Goal: Find specific page/section: Find specific page/section

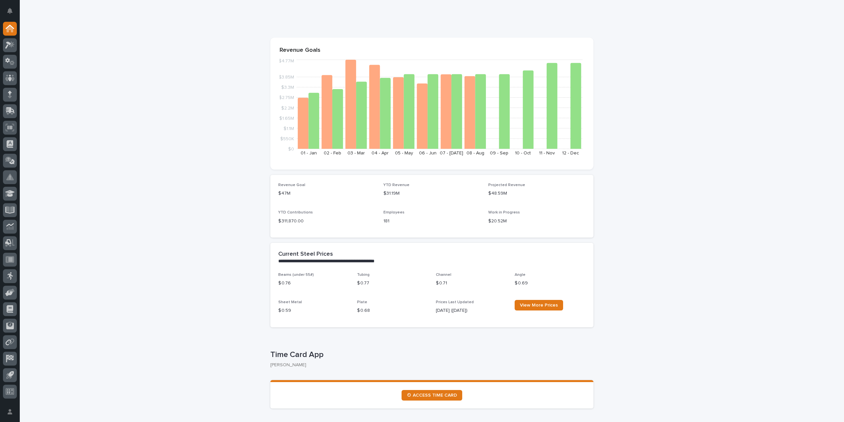
scroll to position [66, 0]
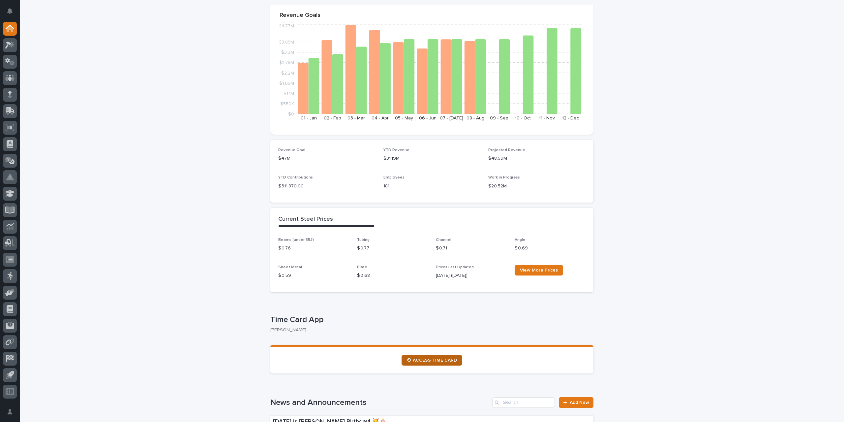
click at [436, 362] on link "⏲ ACCESS TIME CARD" at bounding box center [431, 360] width 61 height 11
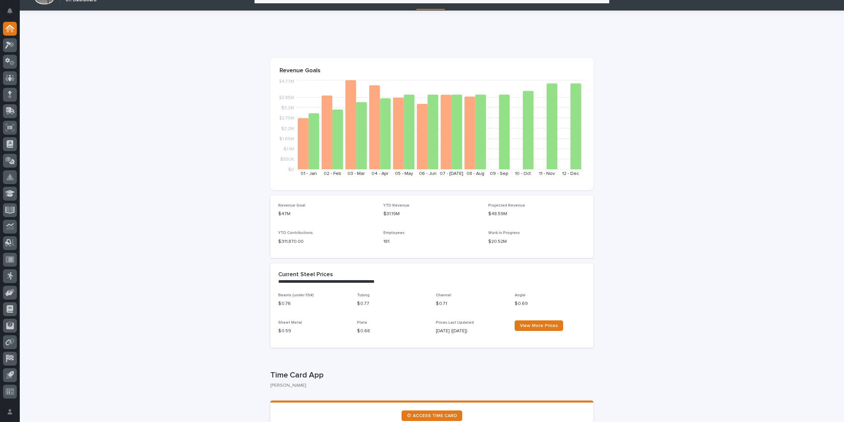
scroll to position [0, 0]
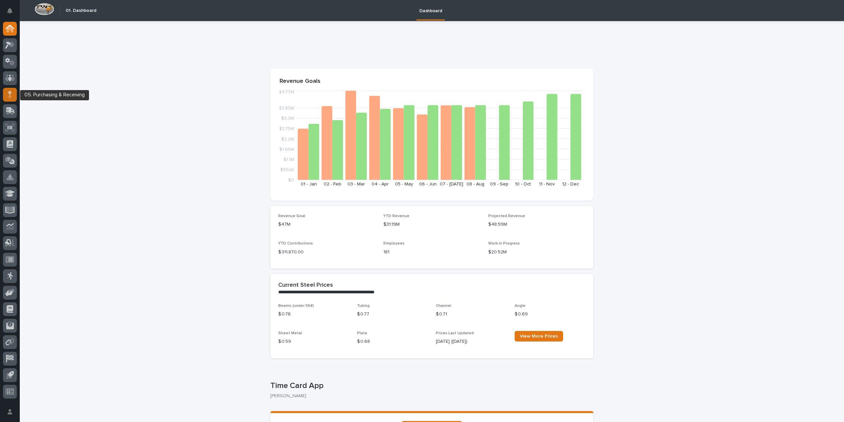
click at [7, 95] on div at bounding box center [10, 95] width 14 height 14
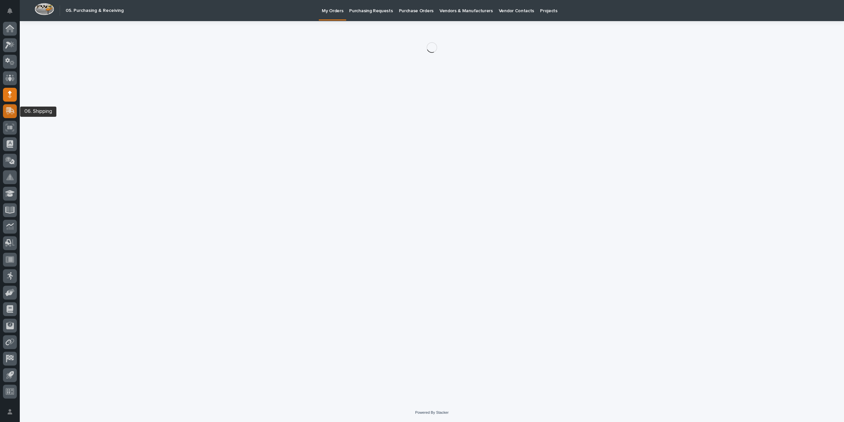
click at [9, 113] on icon at bounding box center [9, 111] width 8 height 6
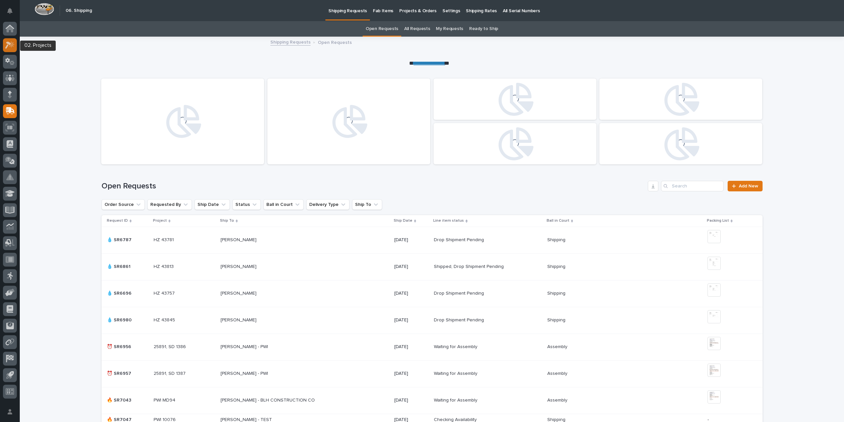
click at [11, 45] on icon at bounding box center [12, 44] width 6 height 7
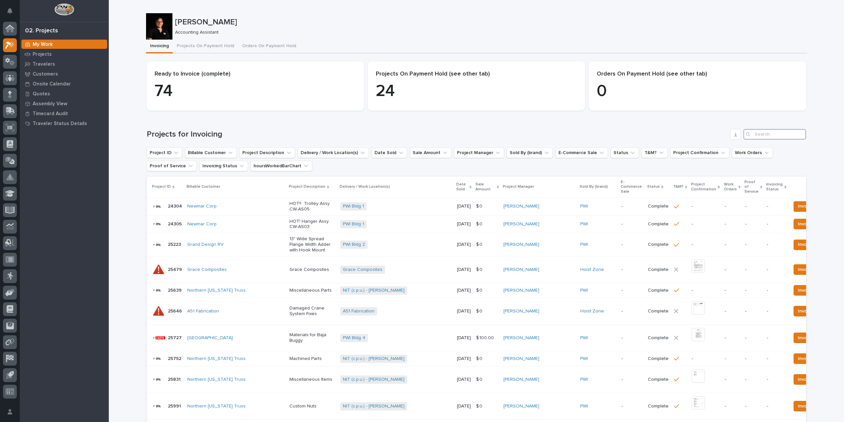
click at [758, 136] on input "Search" at bounding box center [774, 134] width 63 height 11
click at [758, 134] on input "Search" at bounding box center [774, 134] width 63 height 11
type input "25522"
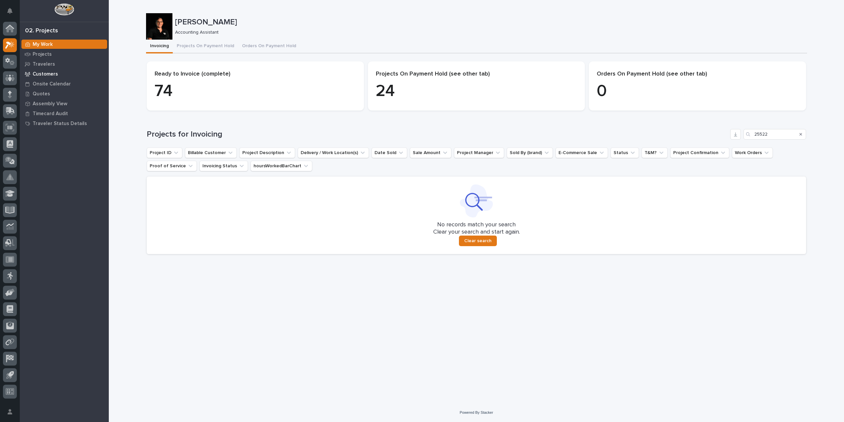
click at [45, 72] on p "Customers" at bounding box center [45, 74] width 25 height 6
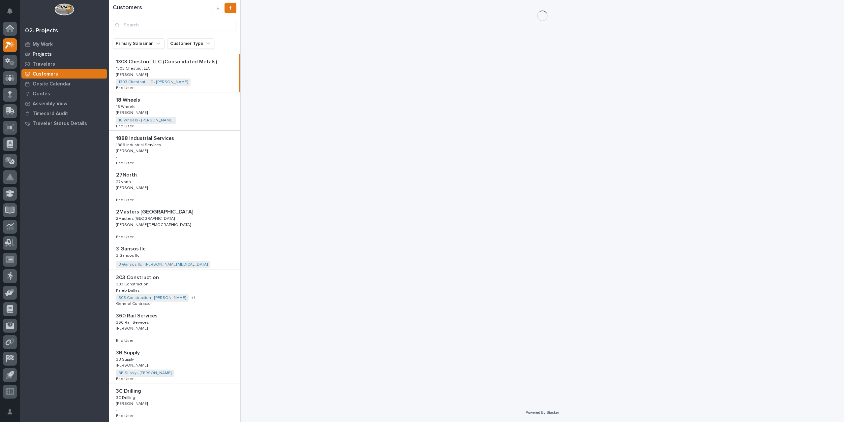
click at [45, 53] on p "Projects" at bounding box center [42, 54] width 19 height 6
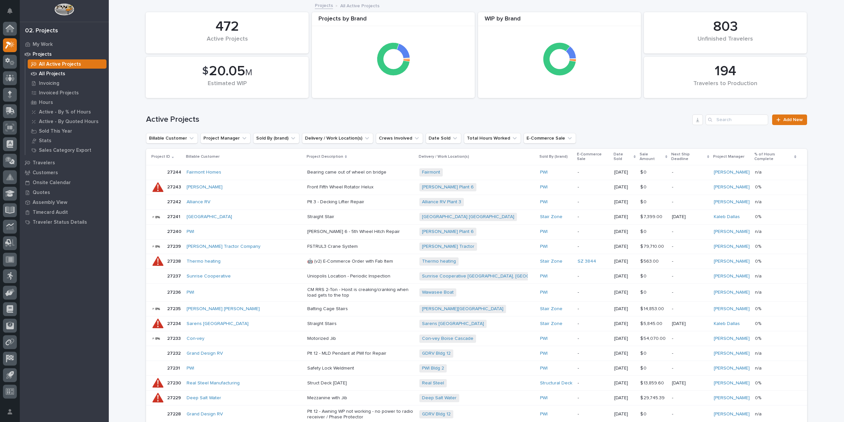
click at [62, 74] on p "All Projects" at bounding box center [52, 74] width 26 height 6
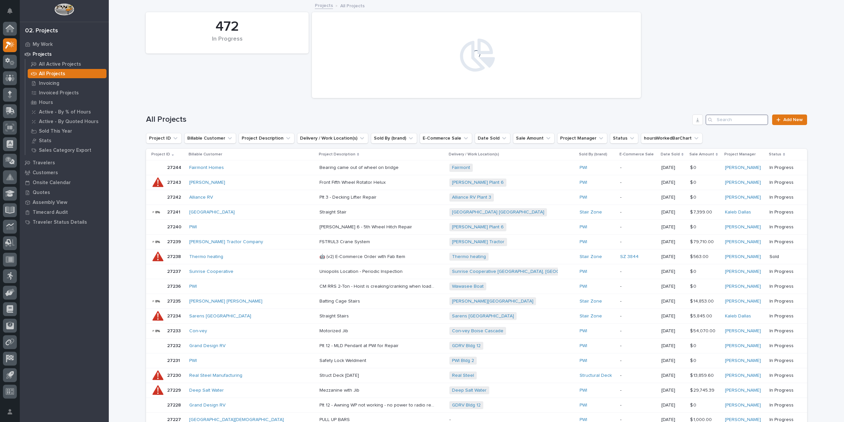
click at [731, 122] on input "Search" at bounding box center [736, 119] width 63 height 11
type input "25522"
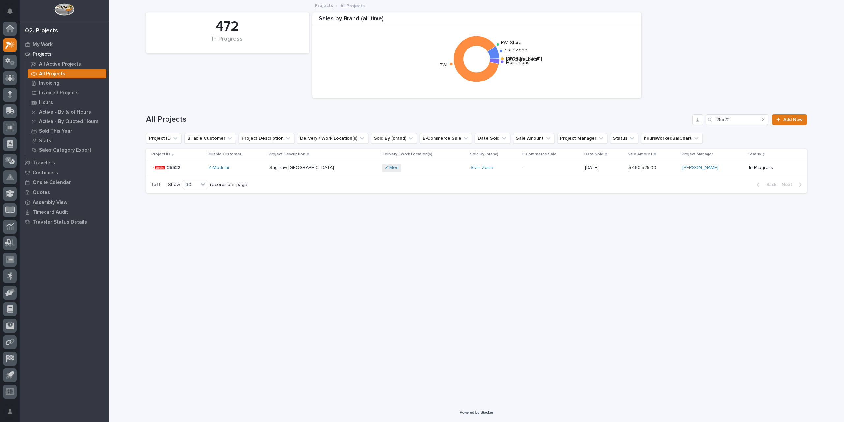
click at [333, 167] on p at bounding box center [323, 168] width 108 height 6
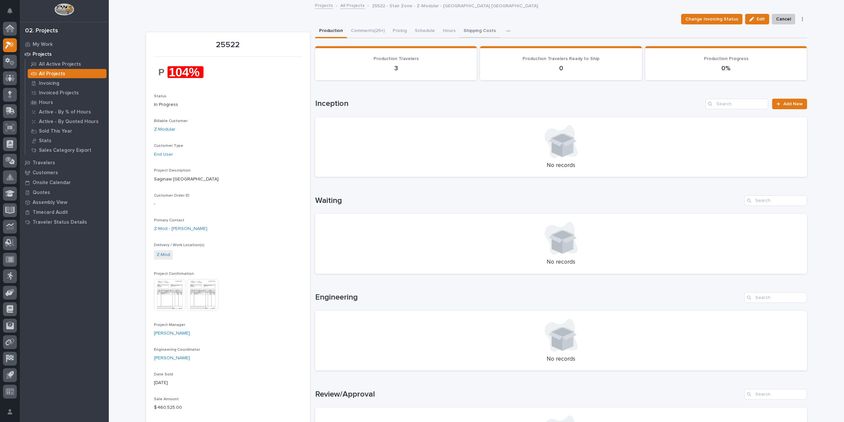
click at [471, 28] on button "Shipping Costs" at bounding box center [480, 31] width 40 height 14
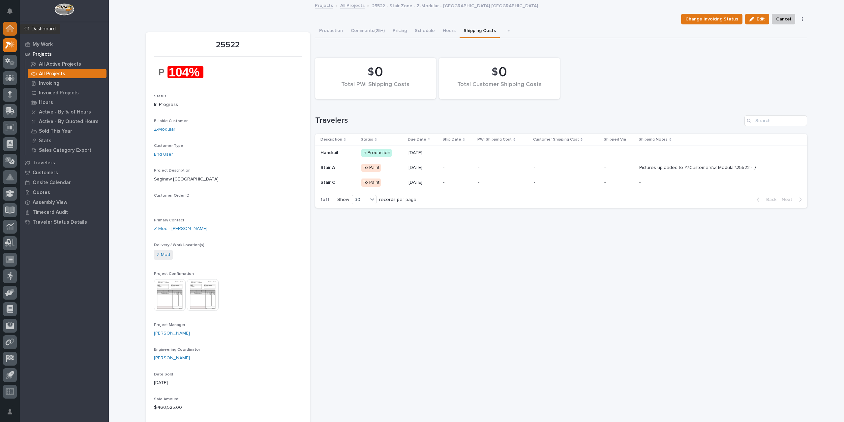
click at [12, 28] on icon at bounding box center [10, 29] width 7 height 7
